Goal: Transaction & Acquisition: Purchase product/service

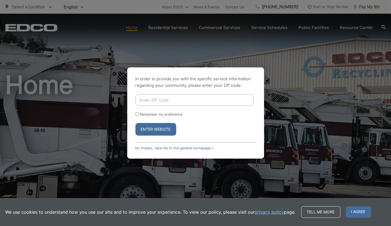
click at [290, 83] on div "In order to provide you with the specific service information regarding your co…" at bounding box center [195, 113] width 391 height 226
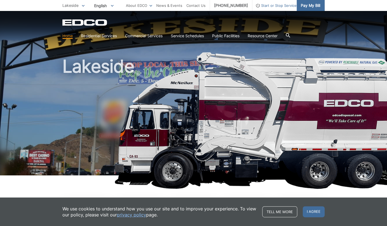
click at [320, 8] on span "Pay My Bill" at bounding box center [310, 5] width 19 height 6
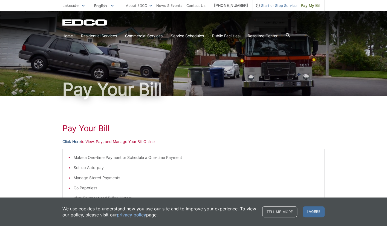
click at [62, 144] on link "Click Here" at bounding box center [71, 141] width 18 height 6
click at [320, 7] on span "Pay My Bill" at bounding box center [310, 5] width 19 height 6
click at [62, 144] on link "Click Here" at bounding box center [71, 141] width 18 height 6
